Goal: Check status: Check status

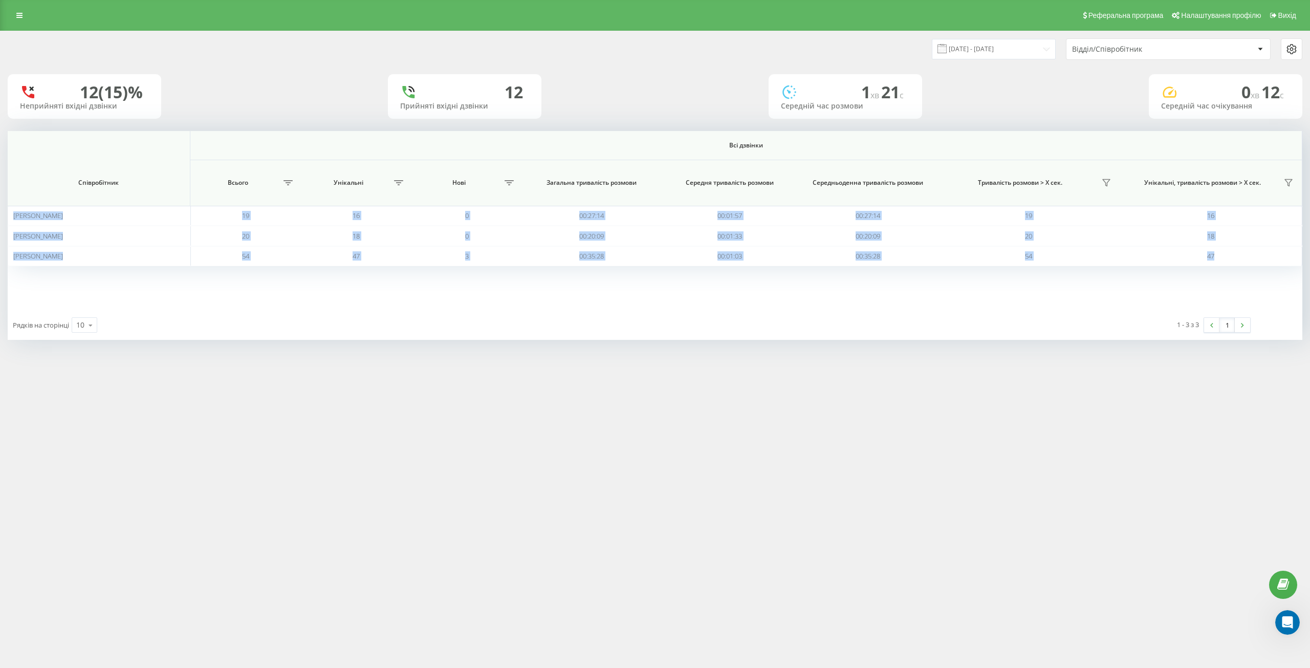
scroll to position [100, 0]
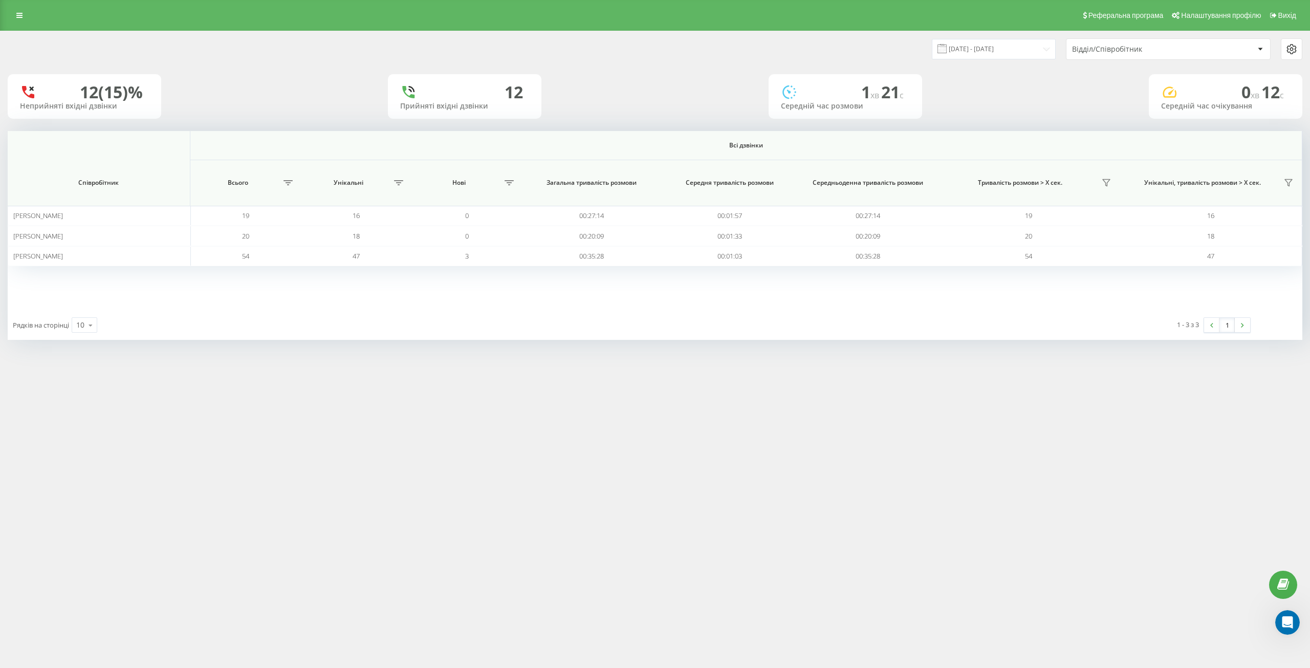
drag, startPoint x: 765, startPoint y: 470, endPoint x: 756, endPoint y: 454, distance: 18.3
click at [757, 455] on div "Реферальна програма Налаштування профілю Вихід [DATE] - [DATE] Відділ/Співробіт…" at bounding box center [655, 334] width 1310 height 668
click at [1138, 35] on div "[DATE] - [DATE] Відділ/Співробітник" at bounding box center [655, 49] width 1309 height 36
click at [1136, 58] on div "Відділ/Співробітник" at bounding box center [1169, 49] width 204 height 20
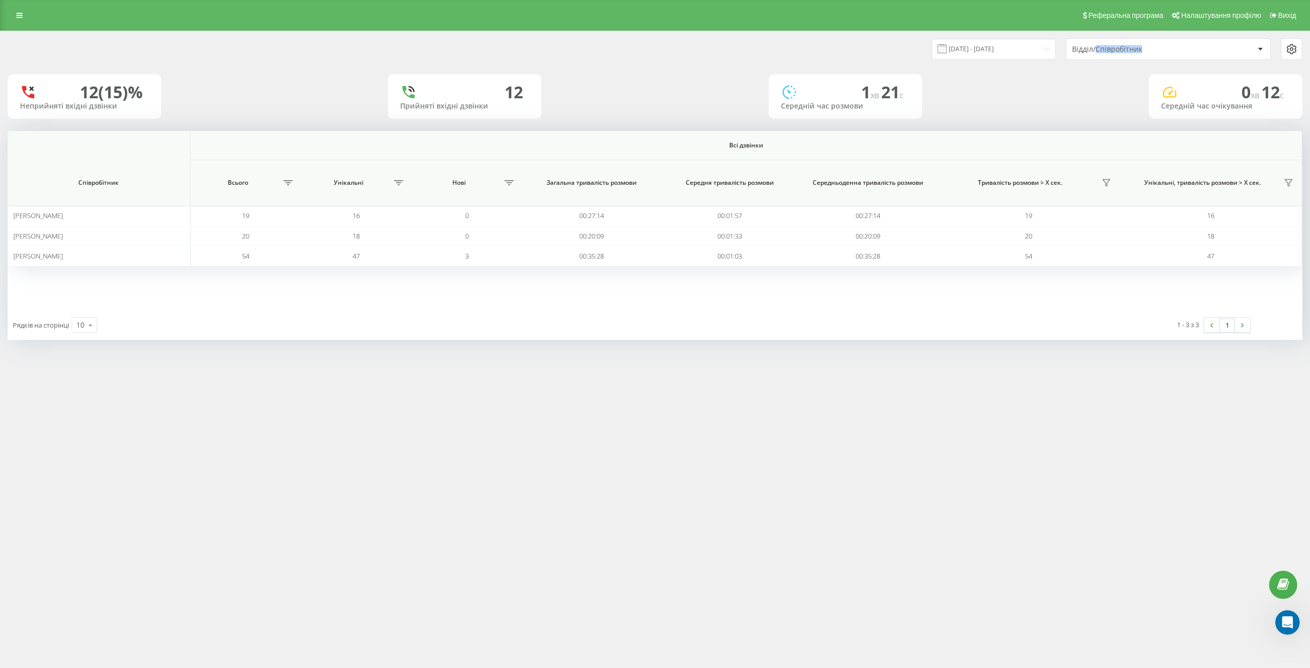
click at [1114, 42] on div "Відділ/Співробітник" at bounding box center [1169, 49] width 204 height 20
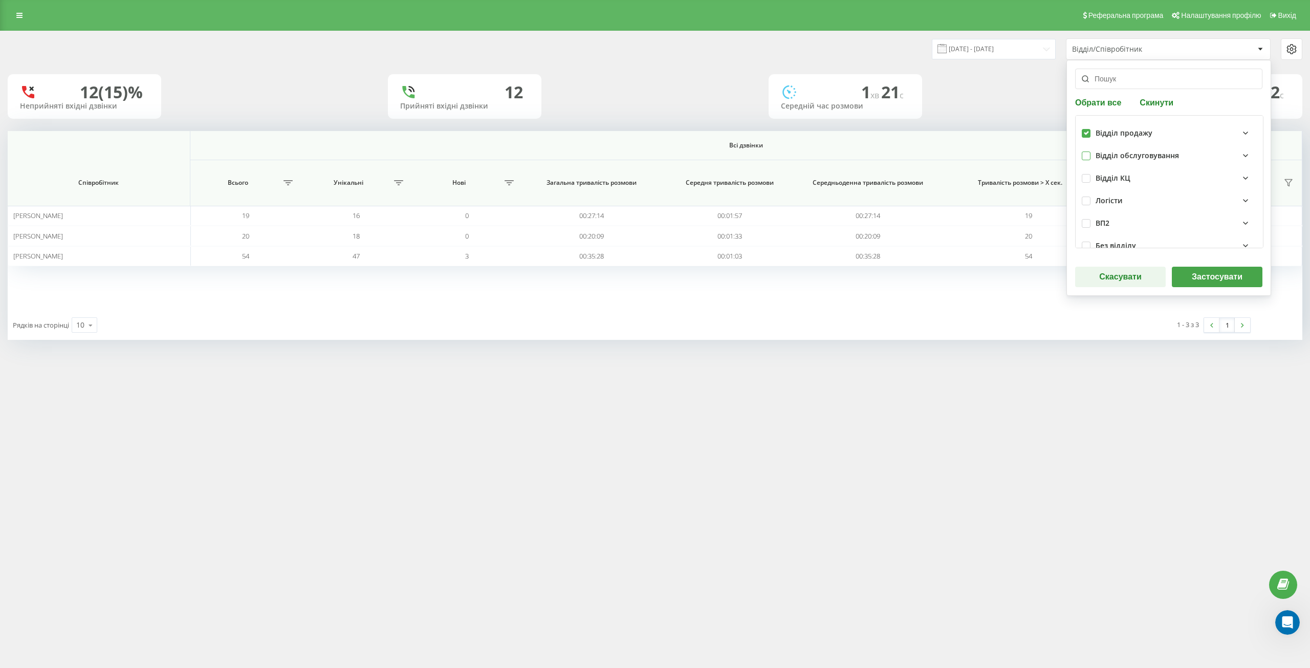
click at [1084, 151] on label at bounding box center [1086, 151] width 9 height 0
checkbox input "true"
click at [1196, 269] on button "Застосувати" at bounding box center [1217, 277] width 91 height 20
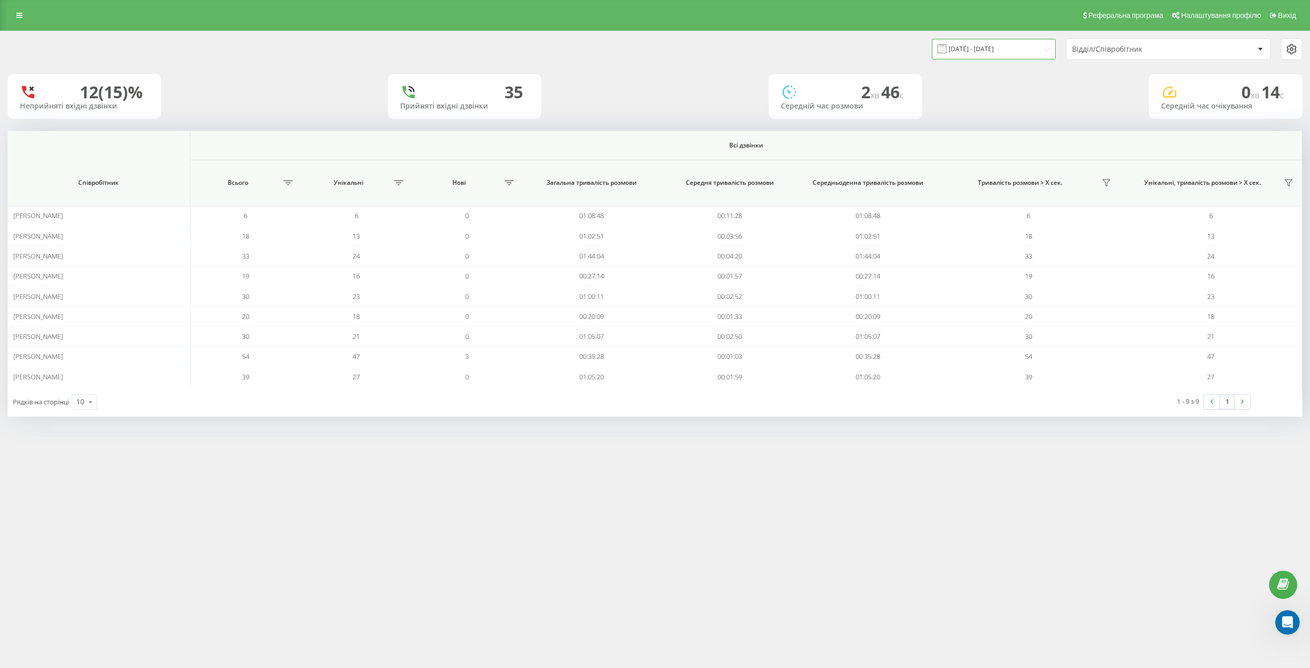
click at [1000, 48] on input "21.08.2025 - 21.08.2025" at bounding box center [994, 49] width 124 height 20
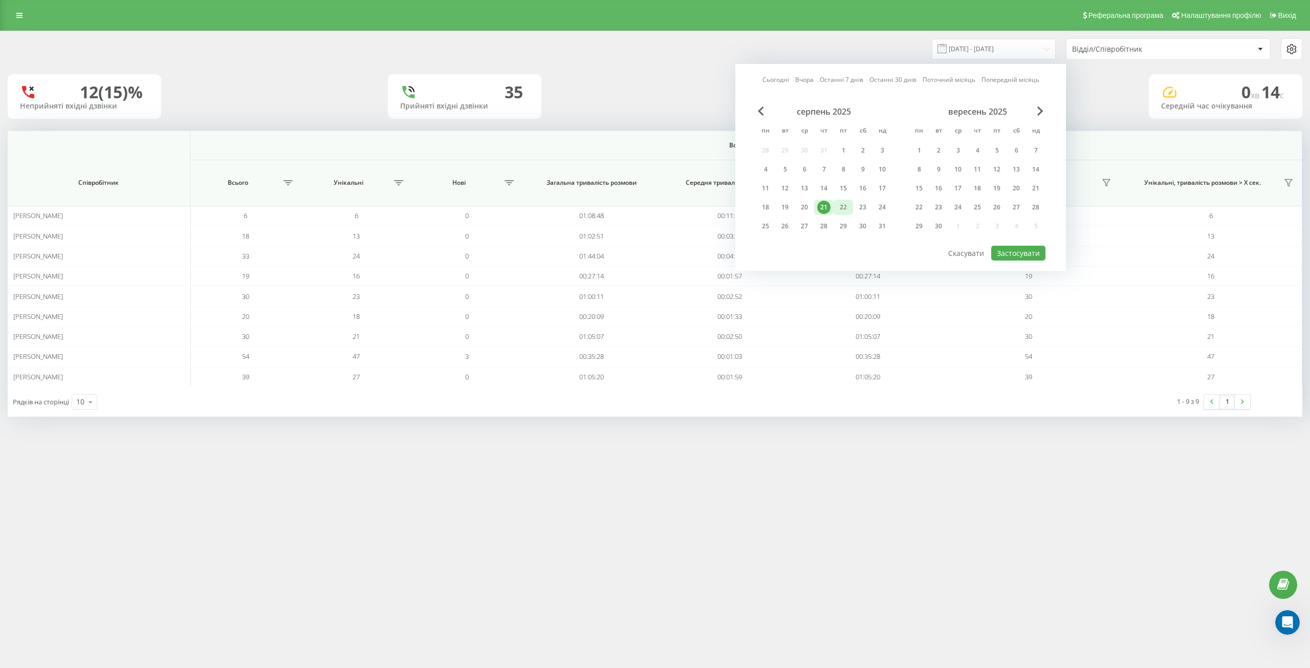
click at [844, 207] on div "22" at bounding box center [843, 207] width 13 height 13
click at [1009, 253] on button "Застосувати" at bounding box center [1018, 253] width 54 height 15
type input "22.08.2025 - 22.08.2025"
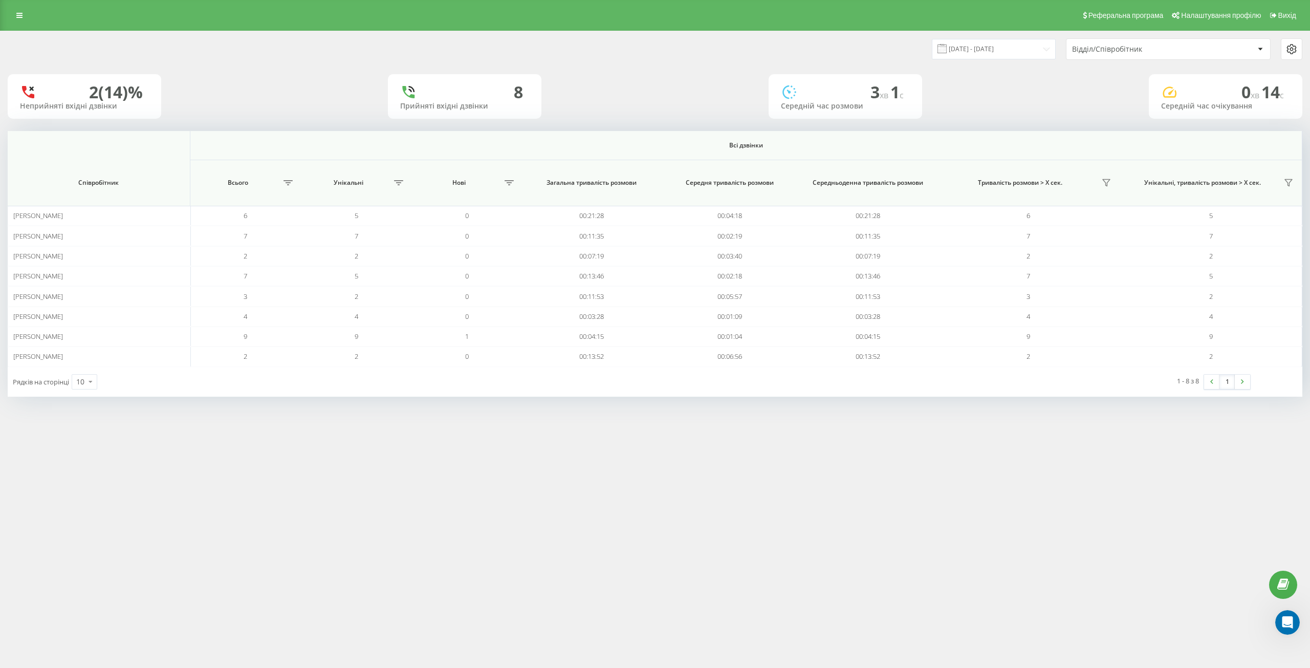
drag, startPoint x: 739, startPoint y: 657, endPoint x: 747, endPoint y: 659, distance: 7.9
click at [743, 659] on div "Реферальна програма Налаштування профілю Вихід 22.08.2025 - 22.08.2025 Відділ/С…" at bounding box center [655, 334] width 1310 height 668
